Goal: Find specific page/section: Find specific page/section

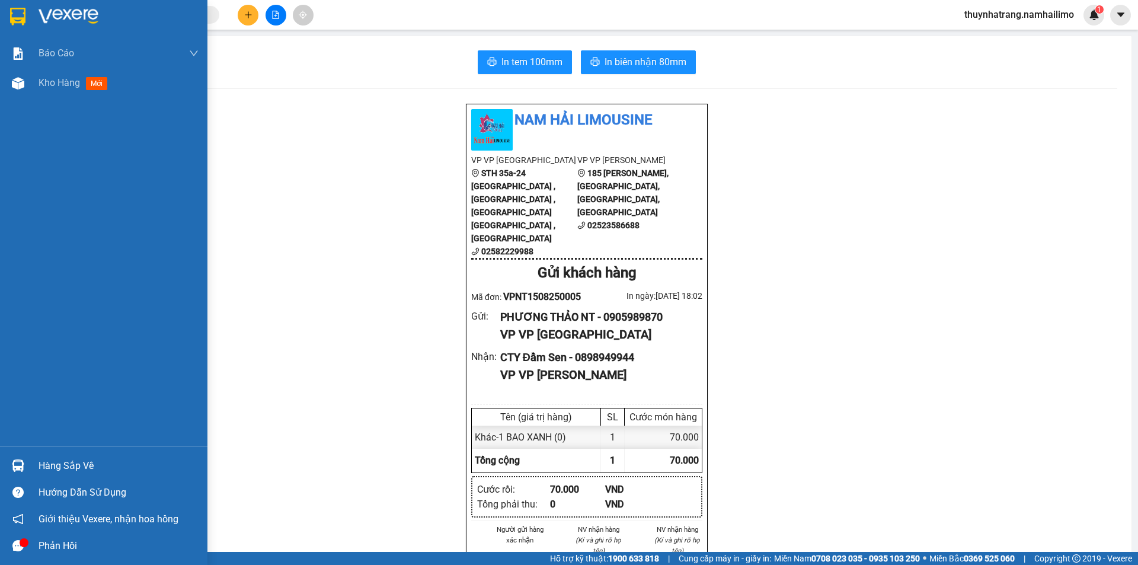
click at [84, 7] on div at bounding box center [103, 19] width 207 height 39
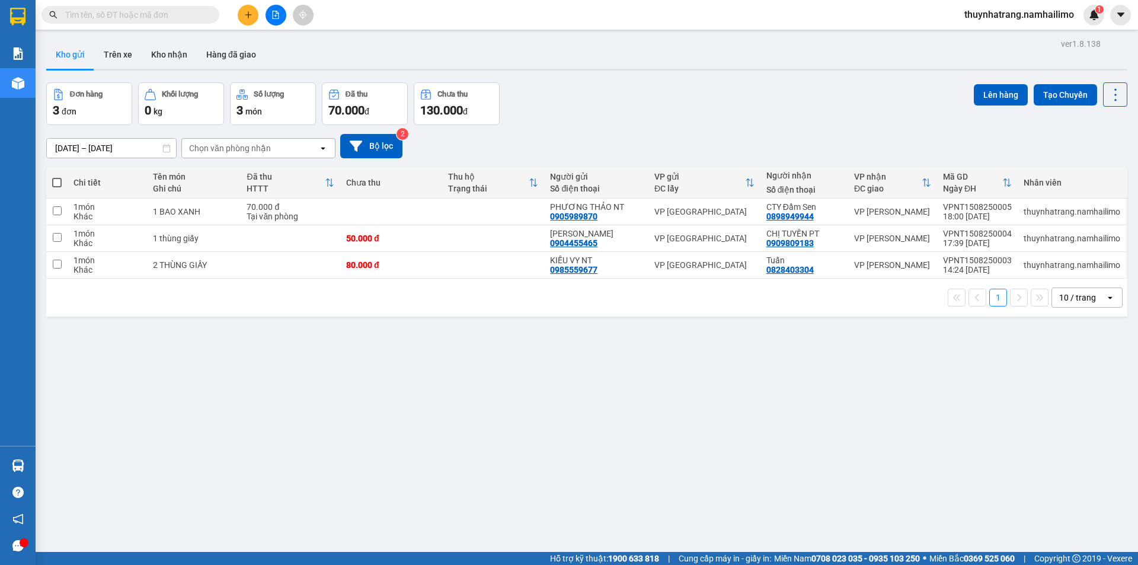
click at [56, 465] on div "ver 1.8.138 Kho gửi Trên xe Kho nhận Hàng đã giao Đơn hàng 3 đơn Khối lượng 0 k…" at bounding box center [586, 318] width 1091 height 565
click at [168, 56] on button "Kho nhận" at bounding box center [169, 54] width 55 height 28
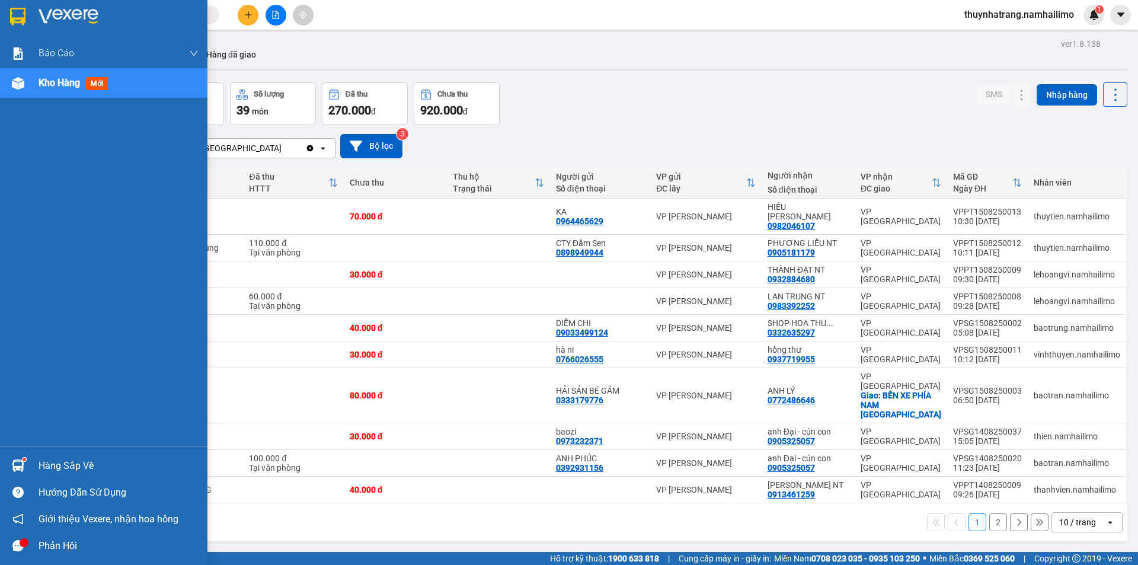
drag, startPoint x: 65, startPoint y: 464, endPoint x: 66, endPoint y: 458, distance: 6.6
click at [65, 464] on div "Hàng sắp về" at bounding box center [119, 466] width 160 height 18
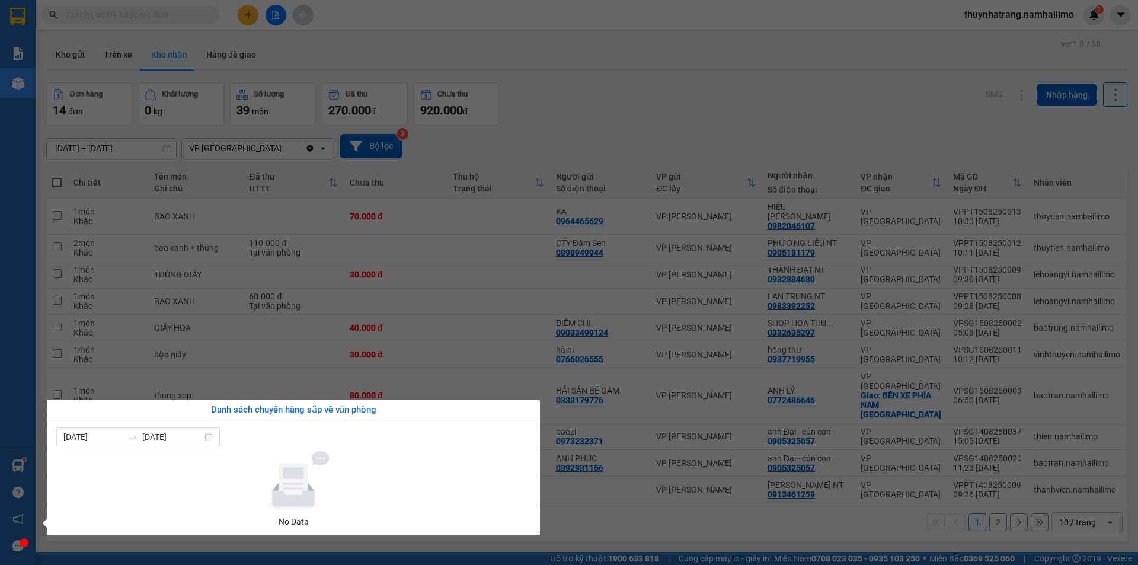
click at [679, 92] on section "Kết quả tìm kiếm ( 0 ) Bộ lọc No Data thuynhatrang.namhailimo 1 Báo cáo Báo cáo…" at bounding box center [569, 282] width 1138 height 565
